Goal: Transaction & Acquisition: Purchase product/service

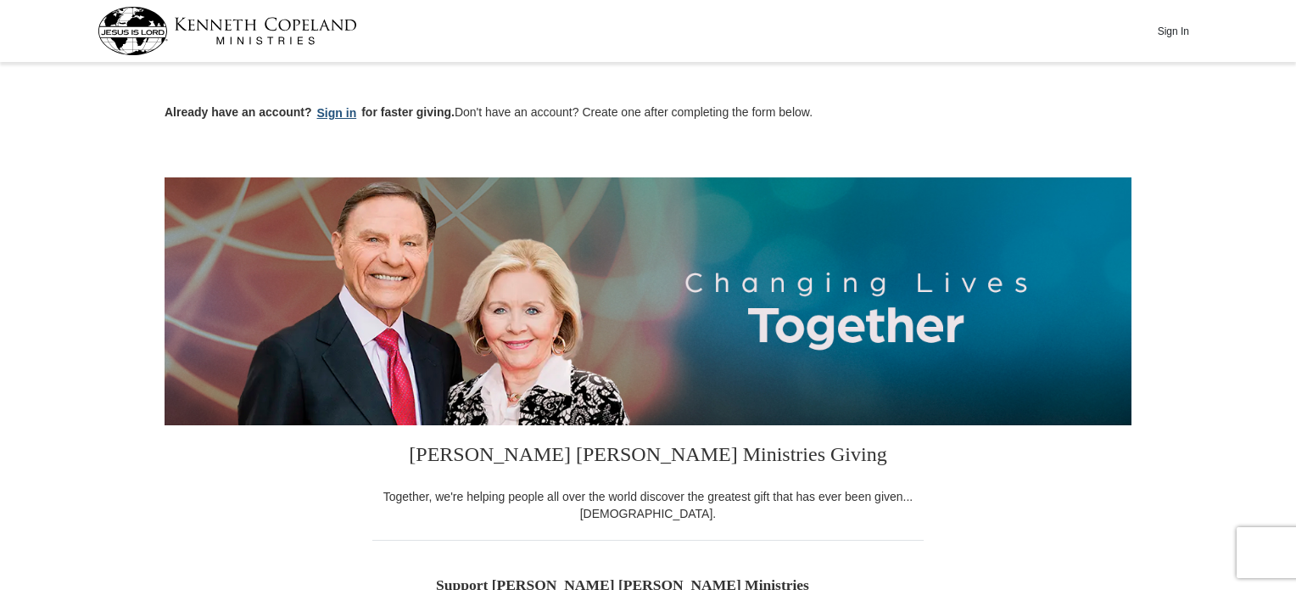
click at [331, 110] on button "Sign in" at bounding box center [337, 113] width 50 height 20
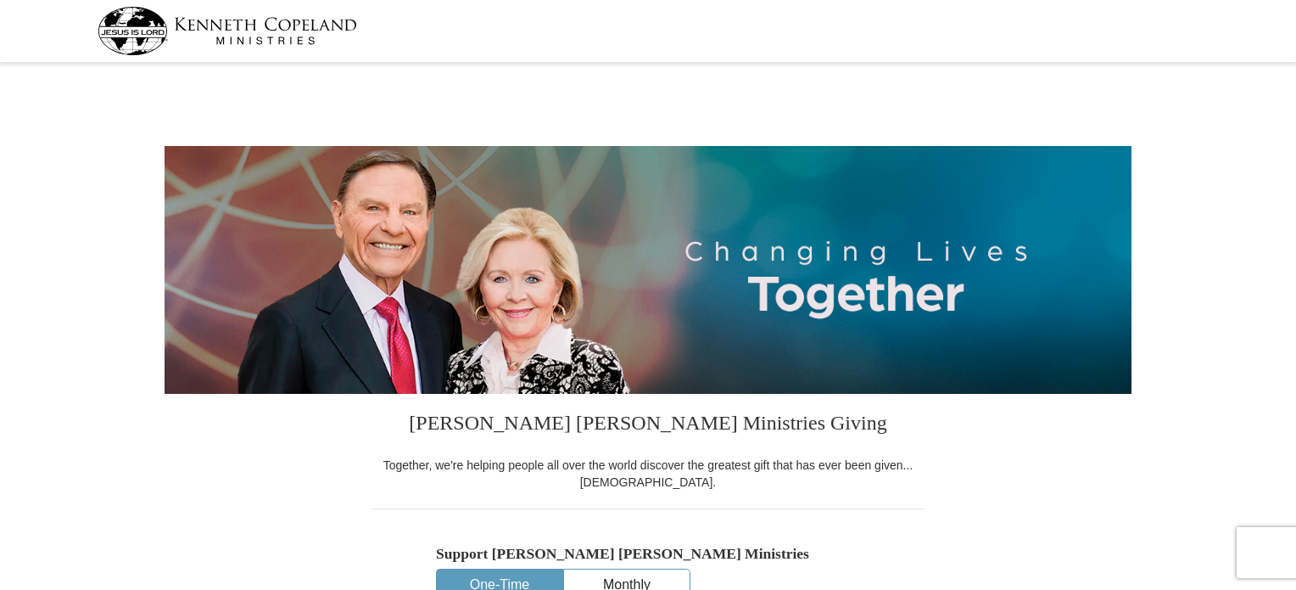
select select "IN"
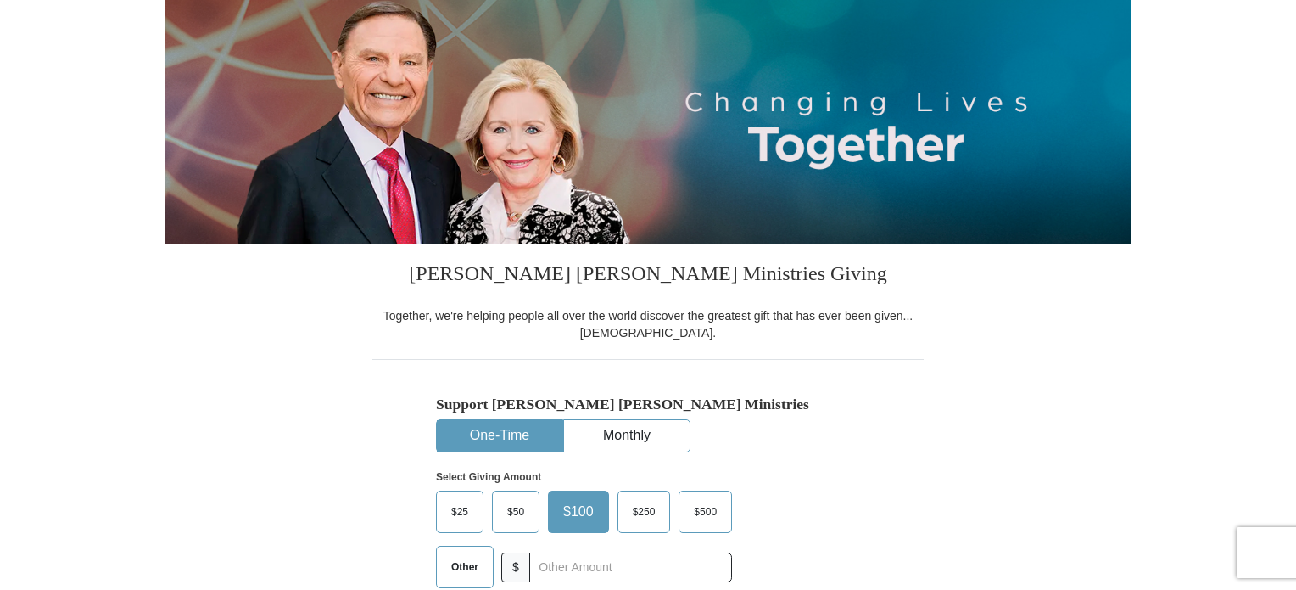
scroll to position [339, 0]
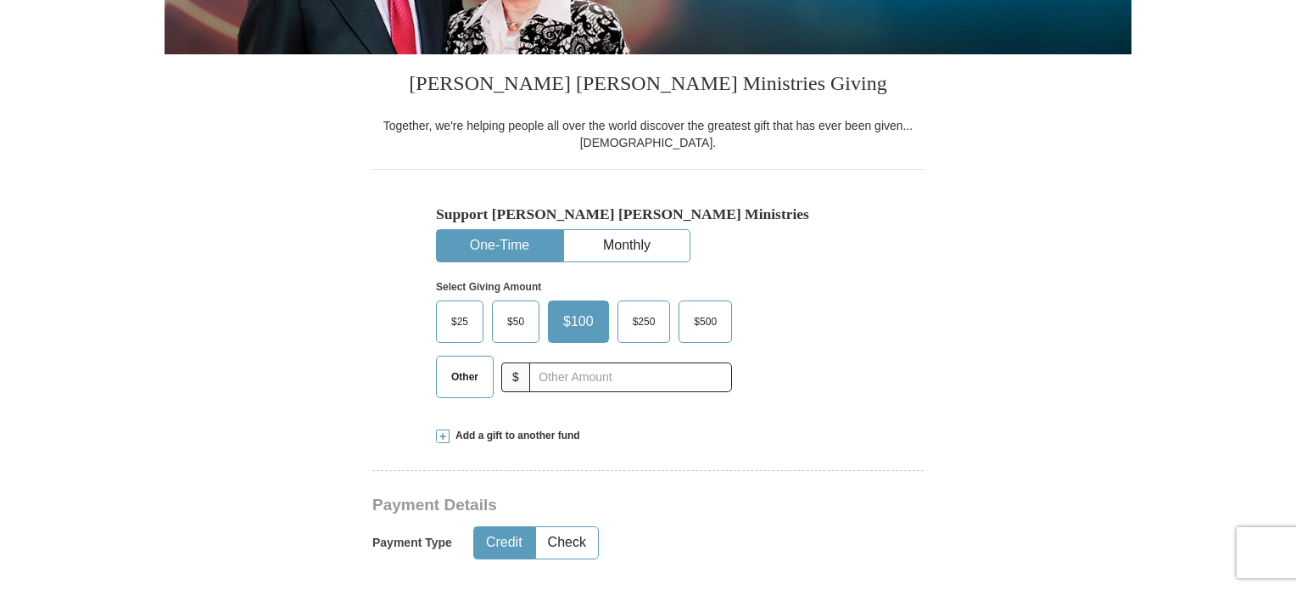
click at [528, 243] on button "One-Time" at bounding box center [500, 245] width 126 height 31
click at [465, 379] on span "Other" at bounding box center [465, 376] width 44 height 25
click at [0, 0] on input "Other" at bounding box center [0, 0] width 0 height 0
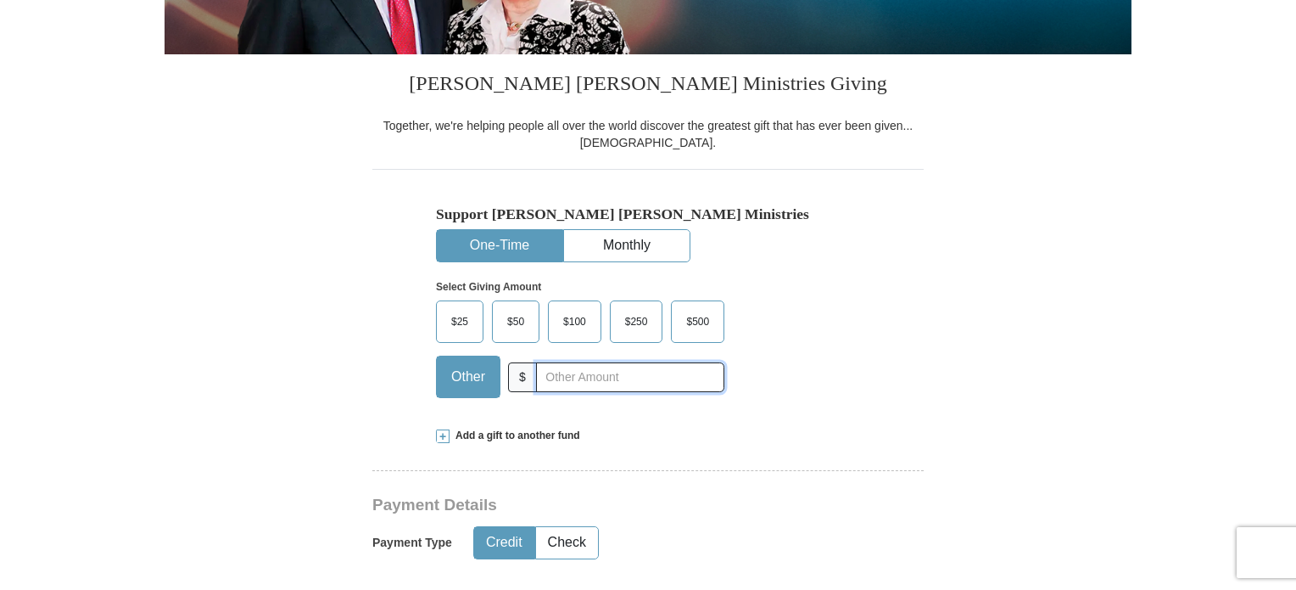
click at [625, 379] on input "text" at bounding box center [630, 377] width 188 height 30
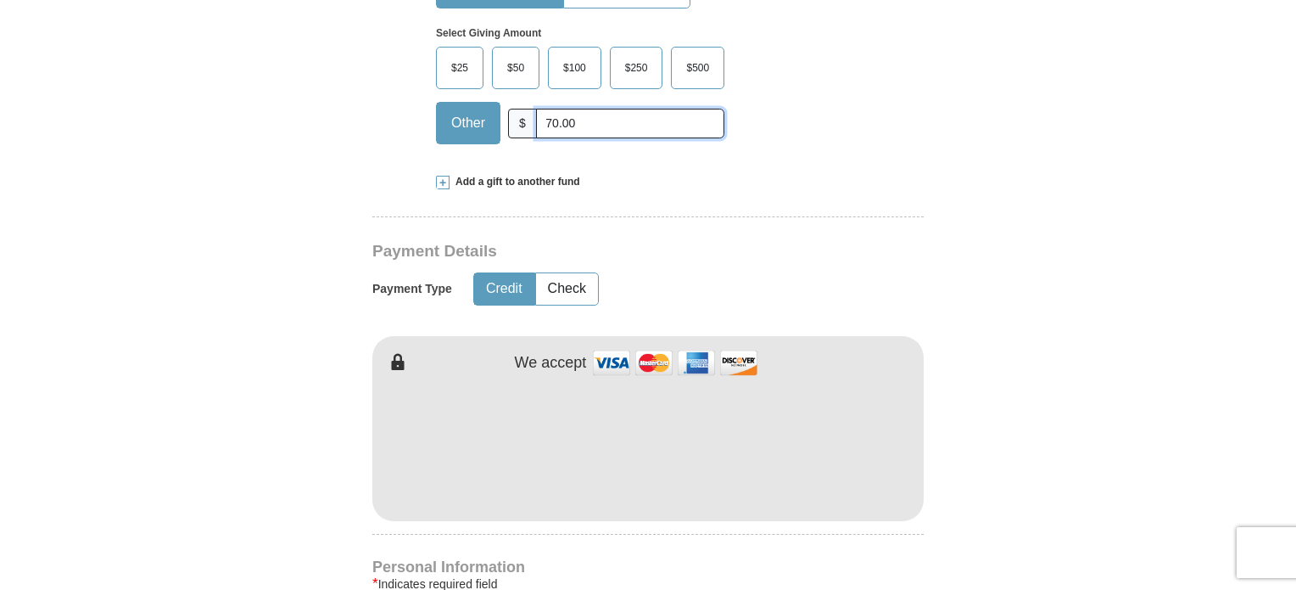
scroll to position [594, 0]
type input "70.00"
click at [576, 284] on button "Check" at bounding box center [567, 287] width 62 height 31
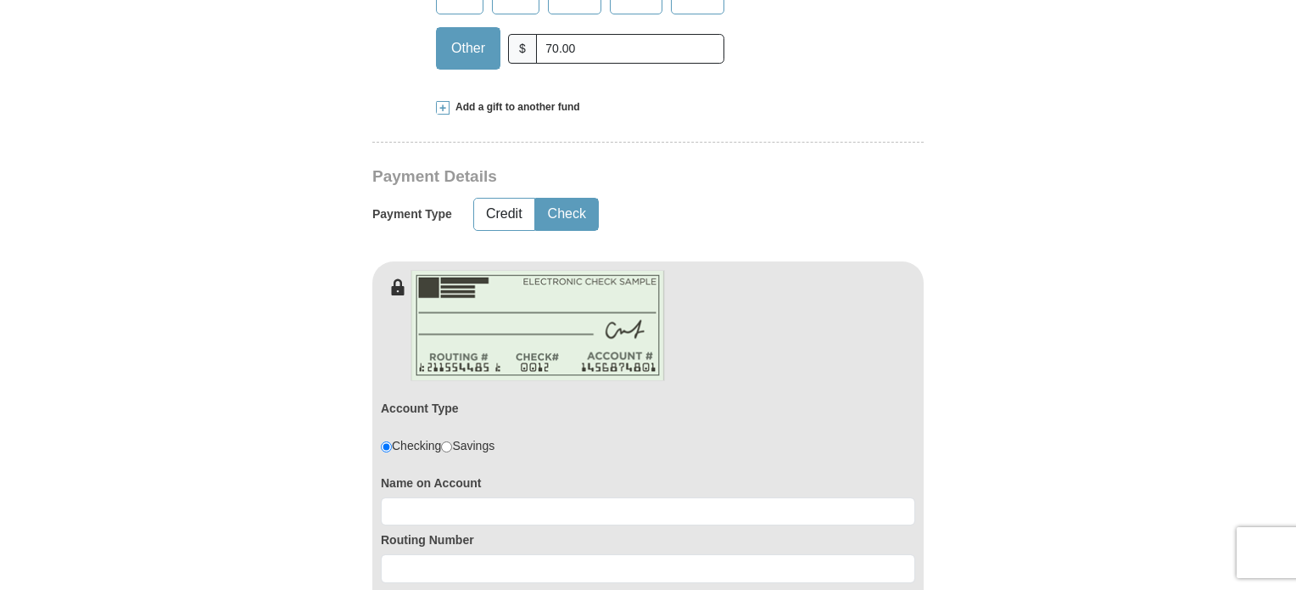
scroll to position [763, 0]
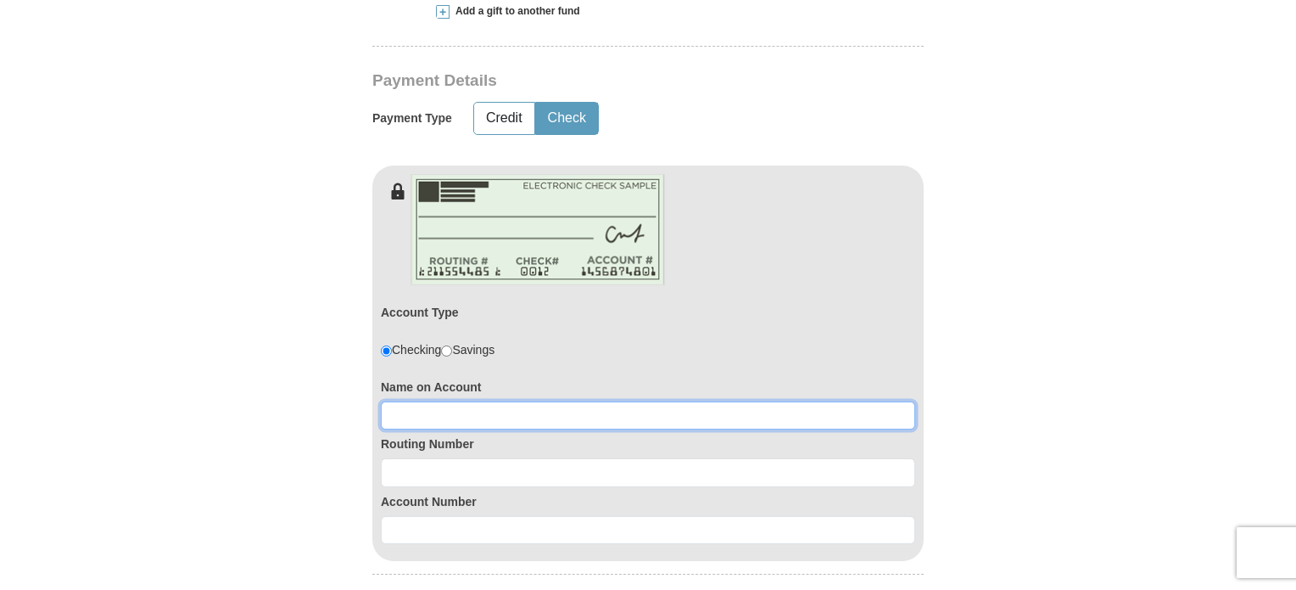
click at [607, 410] on input at bounding box center [648, 415] width 534 height 29
type input "Tamara Craver"
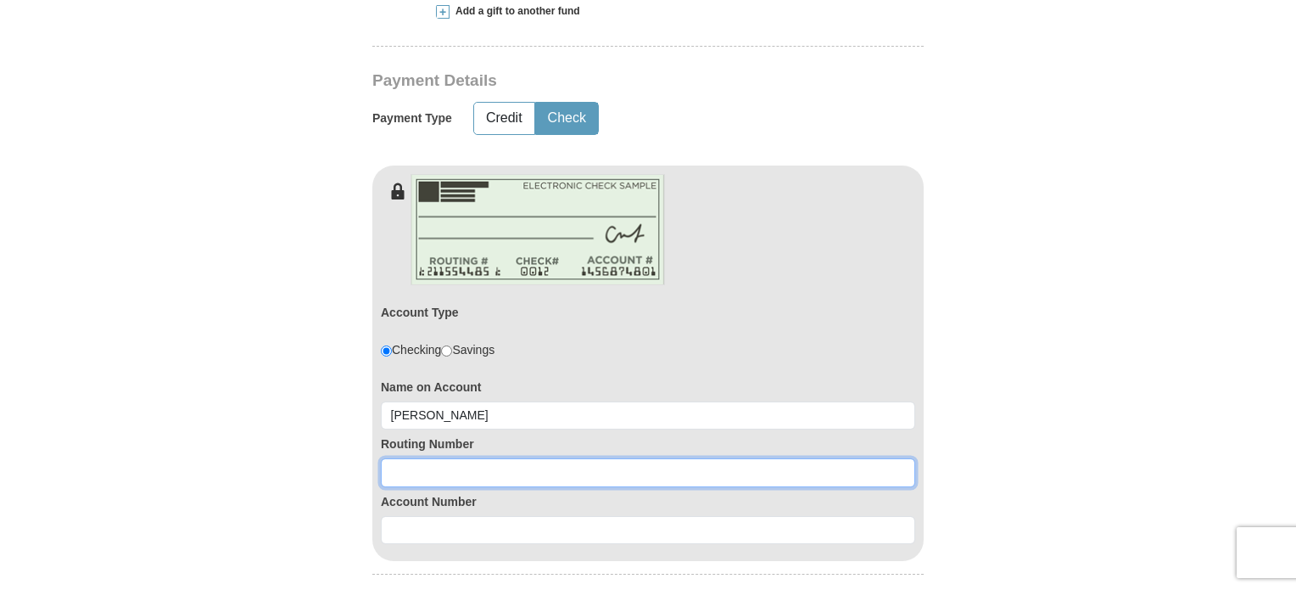
click at [691, 474] on input at bounding box center [648, 472] width 534 height 29
type input "226071004"
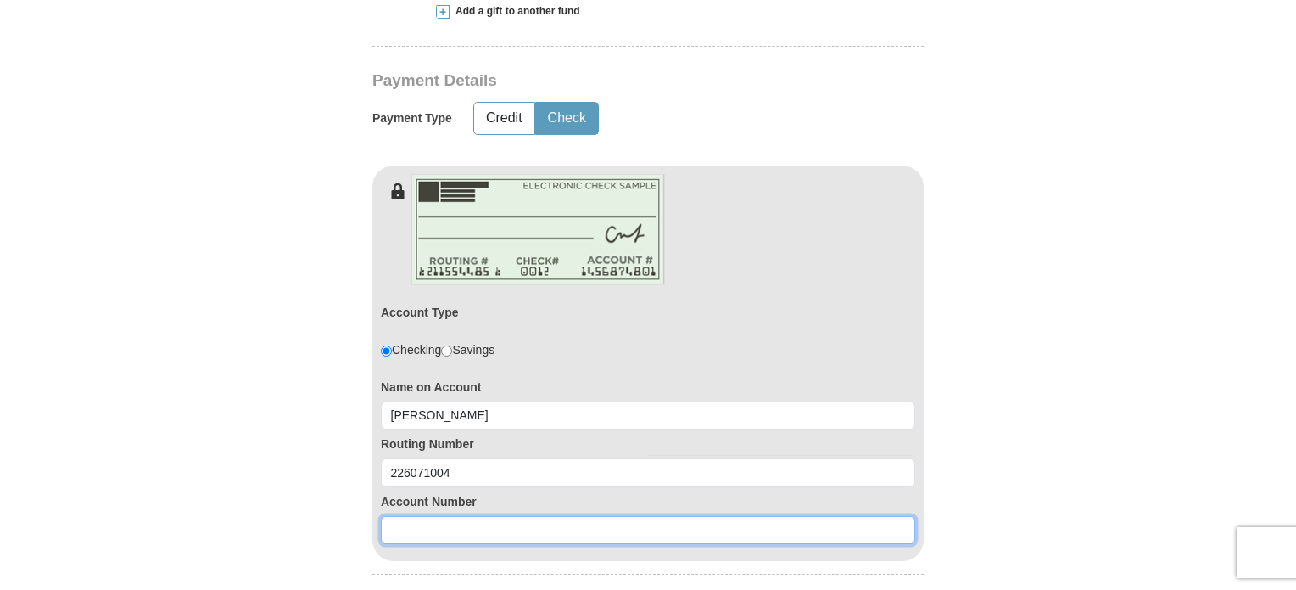
click at [576, 531] on input at bounding box center [648, 530] width 534 height 29
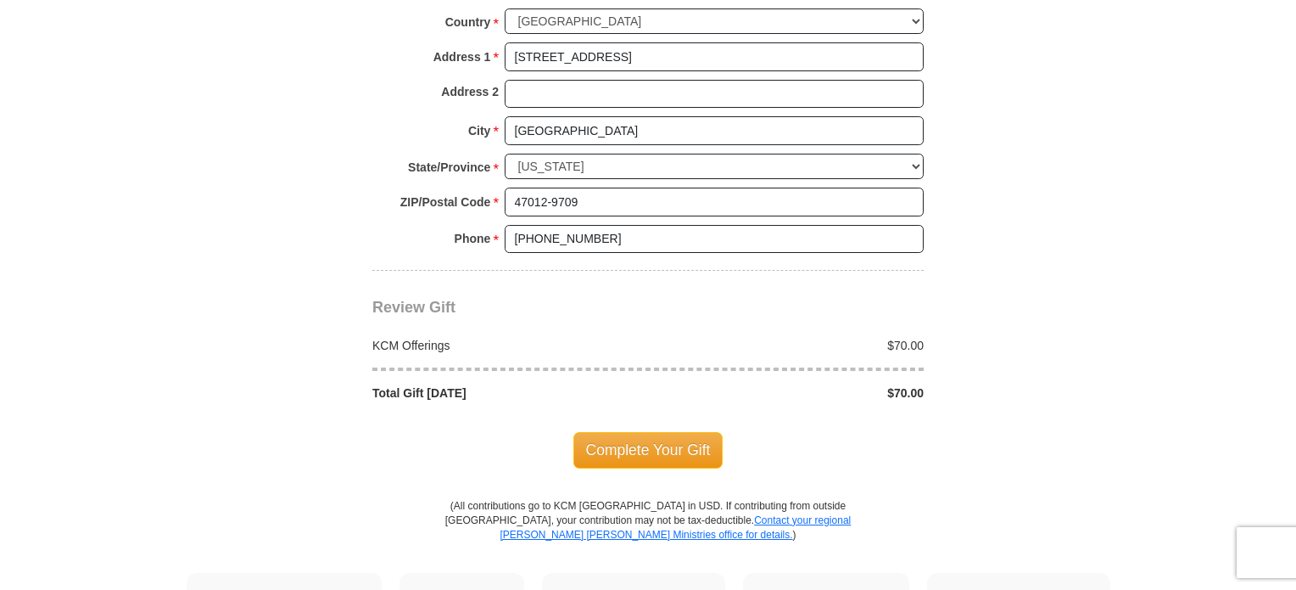
scroll to position [1612, 0]
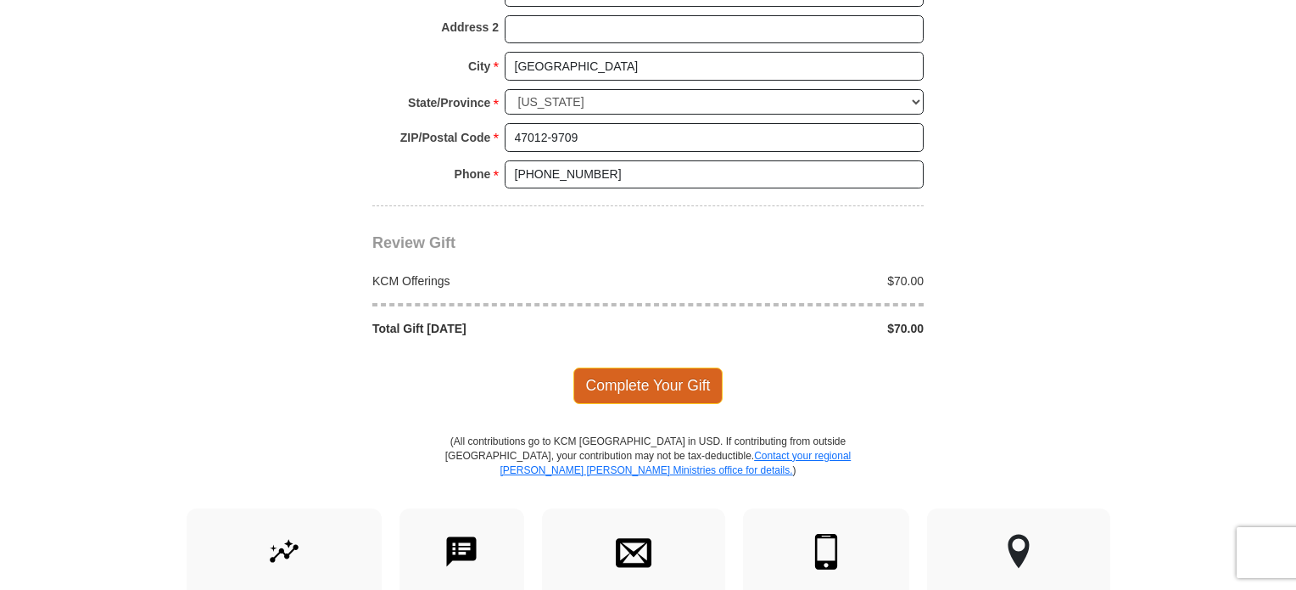
type input "151885715"
click at [671, 378] on span "Complete Your Gift" at bounding box center [648, 385] width 150 height 36
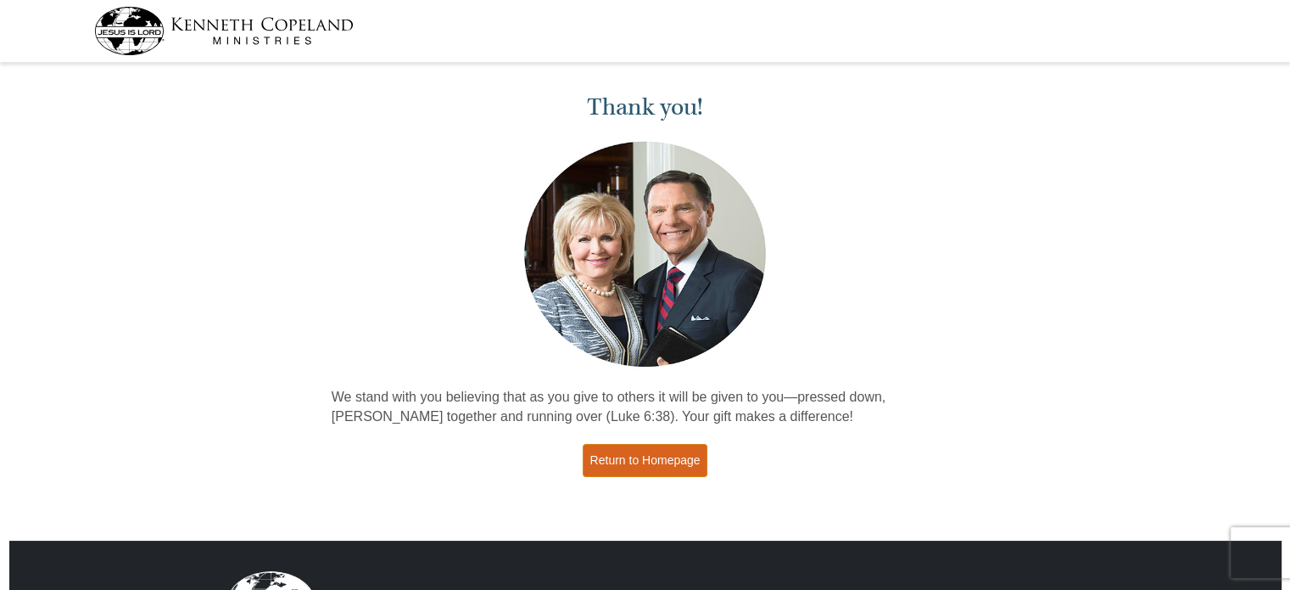
click at [650, 453] on link "Return to Homepage" at bounding box center [646, 460] width 126 height 33
